Goal: Task Accomplishment & Management: Complete application form

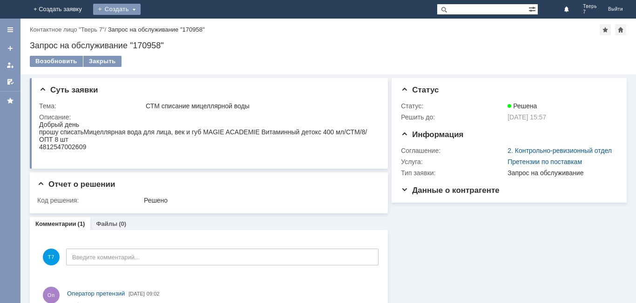
click at [141, 10] on div "Создать" at bounding box center [116, 9] width 47 height 11
click at [166, 29] on link "Заявка" at bounding box center [130, 27] width 71 height 11
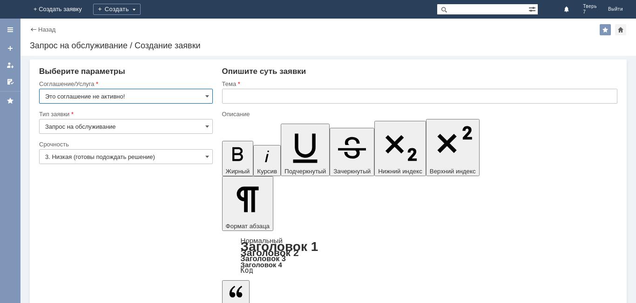
click at [146, 95] on input "Это соглашение не активно!" at bounding box center [126, 96] width 174 height 15
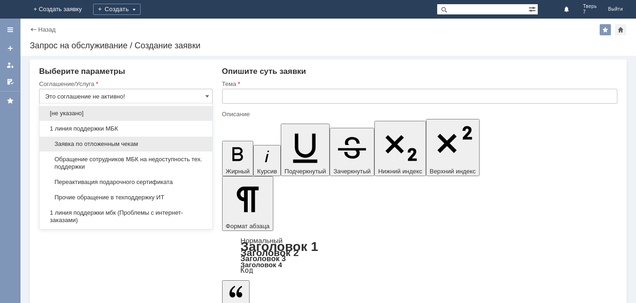
click at [119, 144] on span "Заявка по отложенным чекам" at bounding box center [125, 144] width 161 height 7
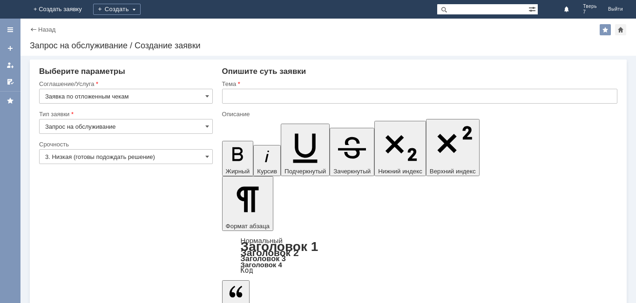
type input "Заявка по отложенным чекам"
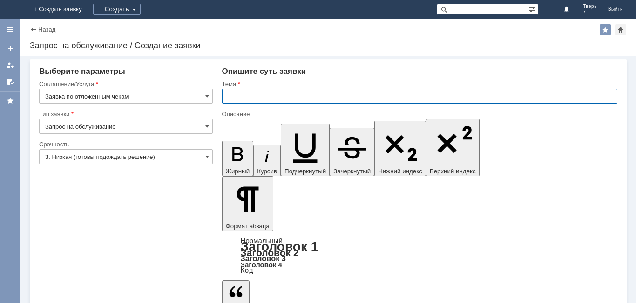
click at [225, 96] on input "text" at bounding box center [419, 96] width 395 height 15
type input "оч.удалить"
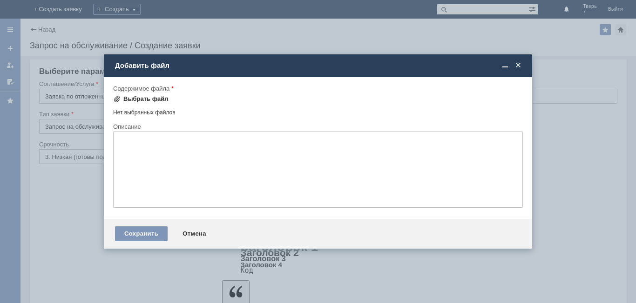
click at [139, 100] on div "Выбрать файл" at bounding box center [145, 98] width 45 height 7
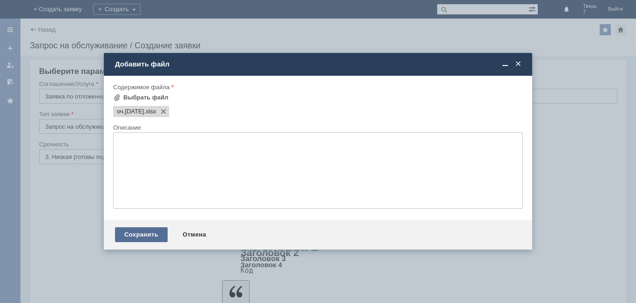
click at [142, 237] on div "Сохранить" at bounding box center [141, 235] width 53 height 15
